Goal: Information Seeking & Learning: Stay updated

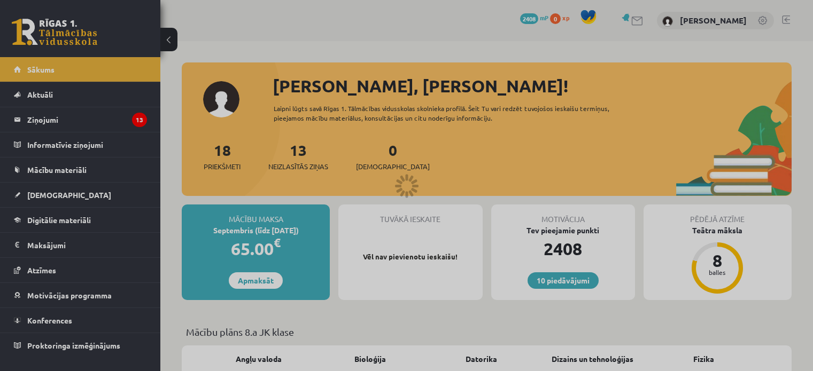
scroll to position [1034, 0]
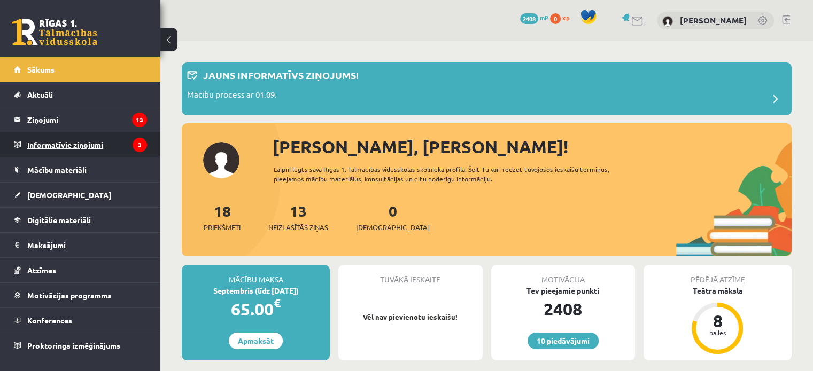
click at [54, 142] on legend "Informatīvie ziņojumi 3" at bounding box center [87, 144] width 120 height 25
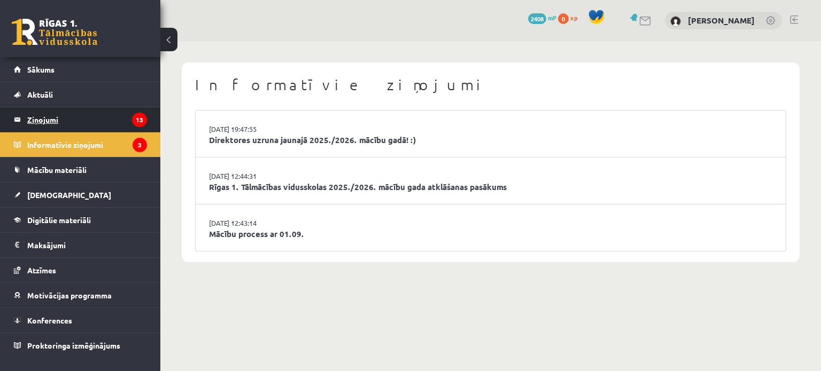
click at [74, 116] on legend "Ziņojumi 13" at bounding box center [87, 119] width 120 height 25
